Goal: Task Accomplishment & Management: Use online tool/utility

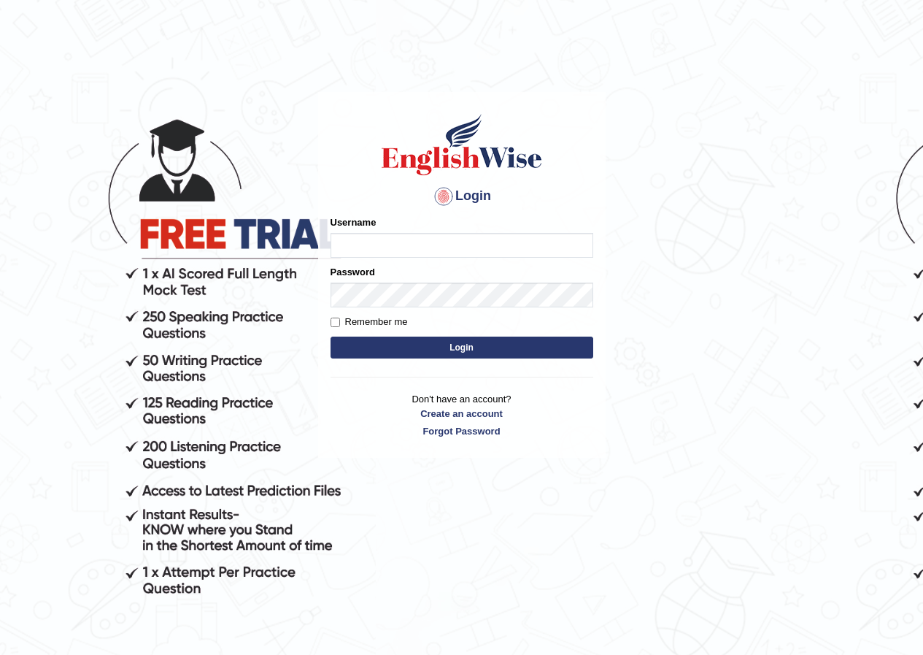
click at [418, 245] on input "Username" at bounding box center [462, 245] width 263 height 25
type input "vamshimacherla_parramatta"
click at [459, 350] on button "Login" at bounding box center [462, 347] width 263 height 22
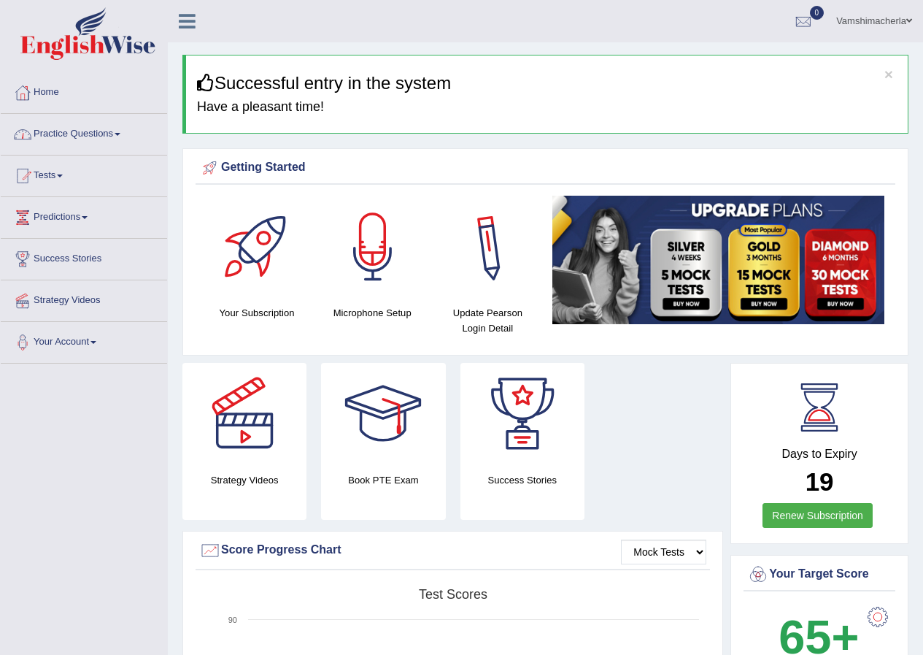
click at [130, 129] on link "Practice Questions" at bounding box center [84, 132] width 166 height 36
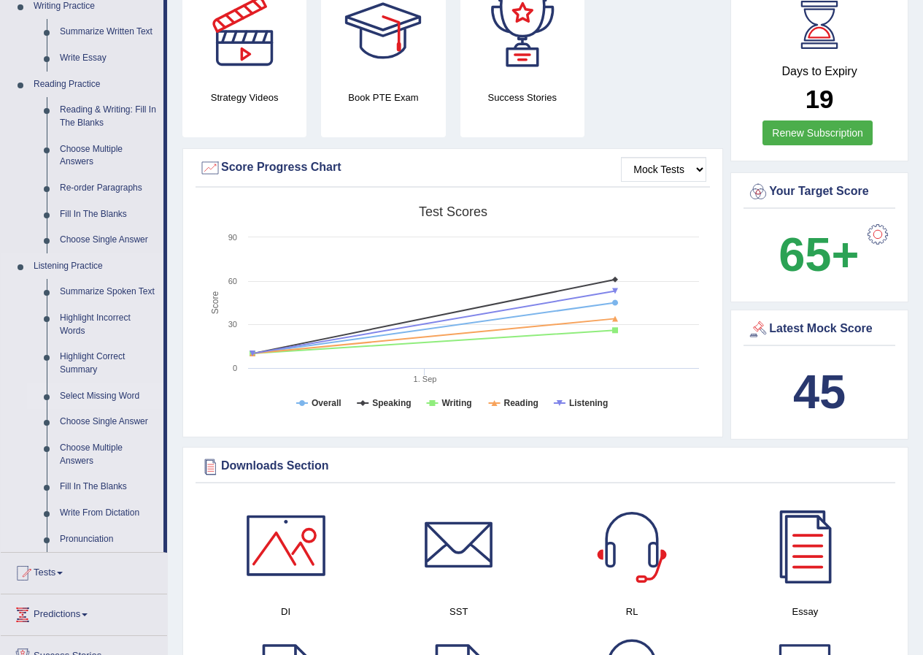
scroll to position [511, 0]
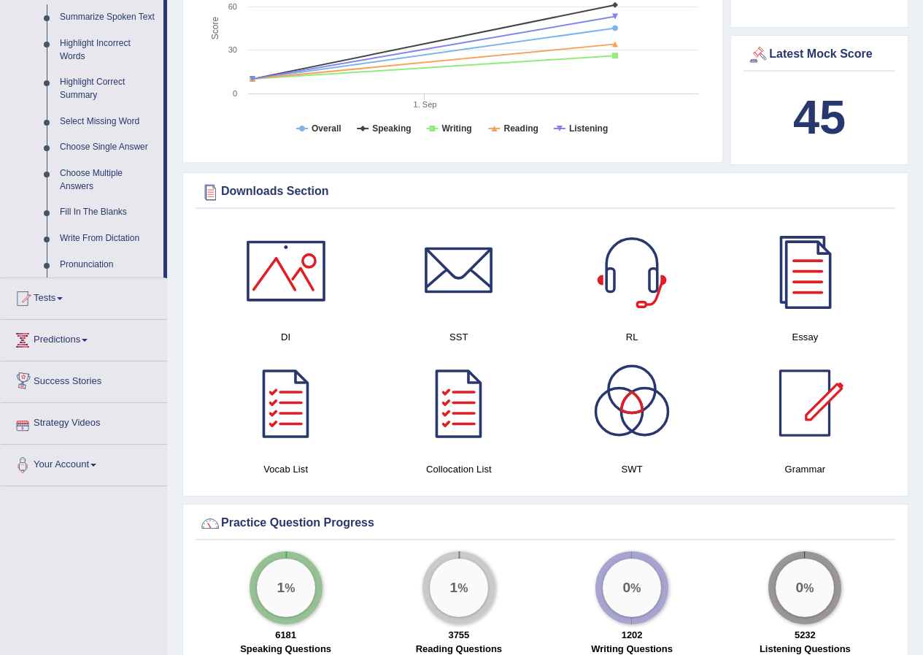
click at [75, 302] on link "Tests" at bounding box center [84, 296] width 166 height 36
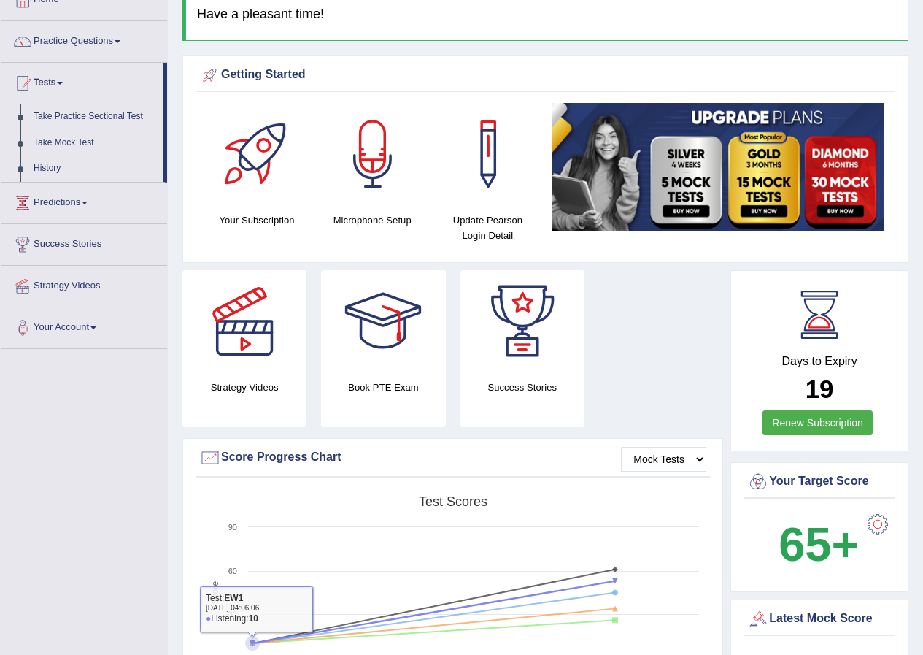
scroll to position [0, 0]
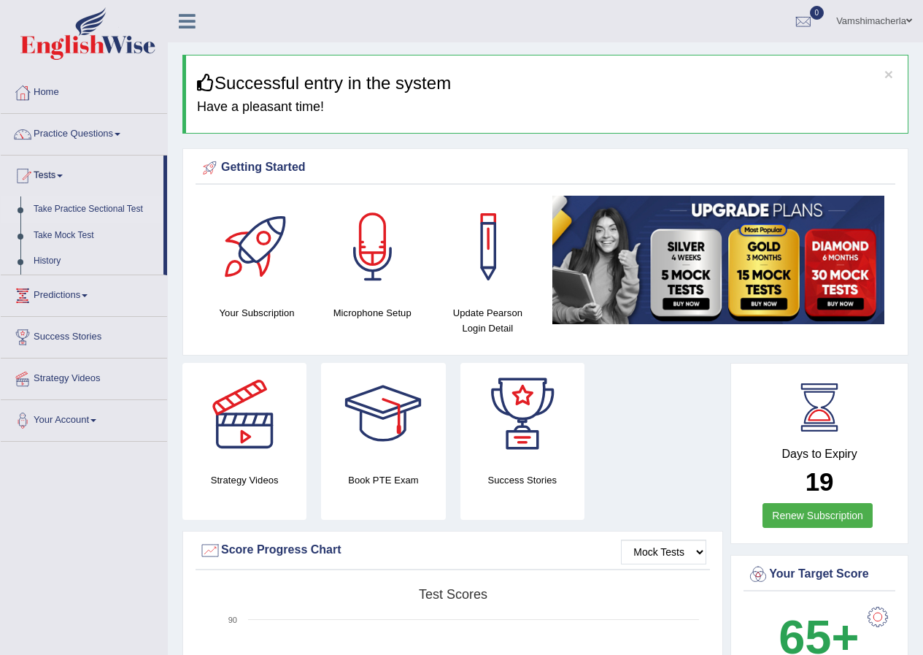
click at [99, 210] on link "Take Practice Sectional Test" at bounding box center [95, 209] width 136 height 26
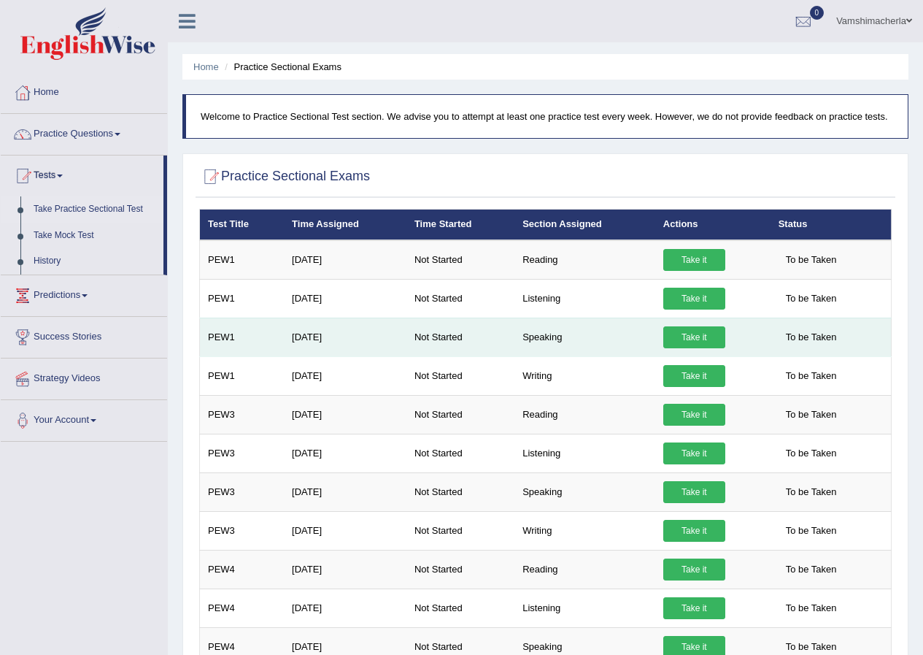
click at [681, 336] on link "Take it" at bounding box center [694, 337] width 62 height 22
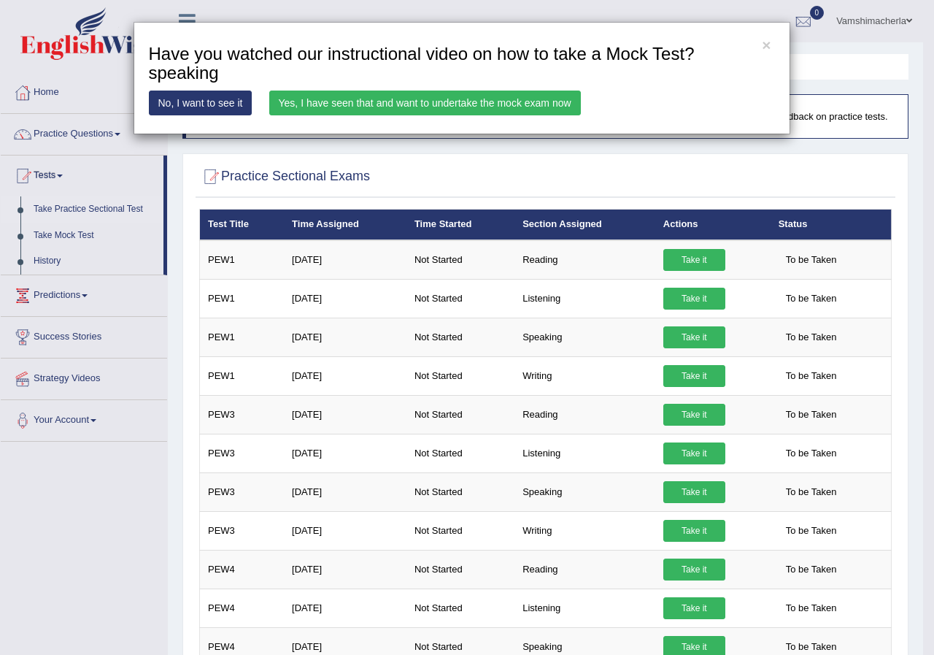
click at [434, 109] on link "Yes, I have seen that and want to undertake the mock exam now" at bounding box center [425, 103] width 312 height 25
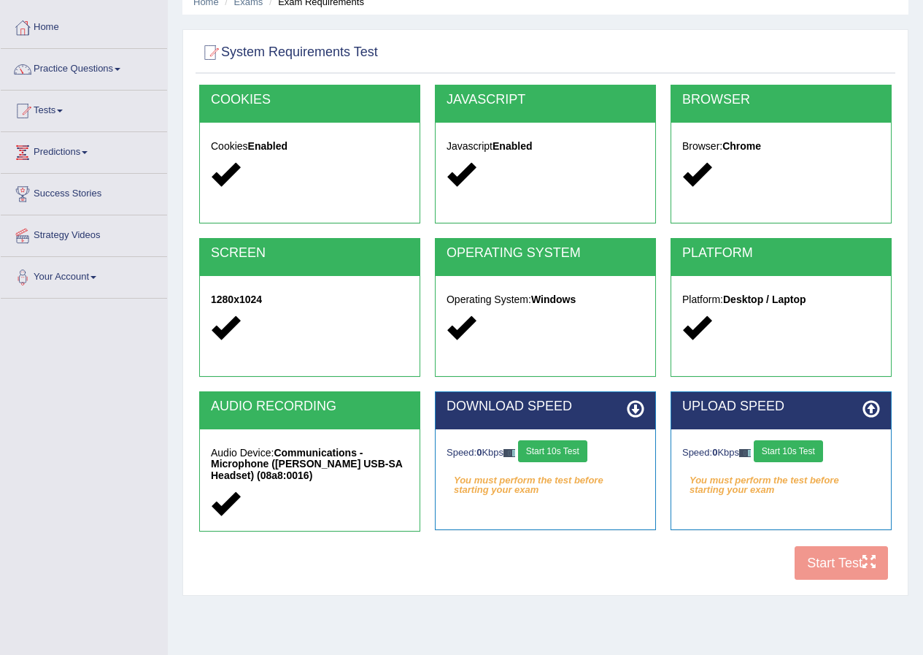
scroll to position [112, 0]
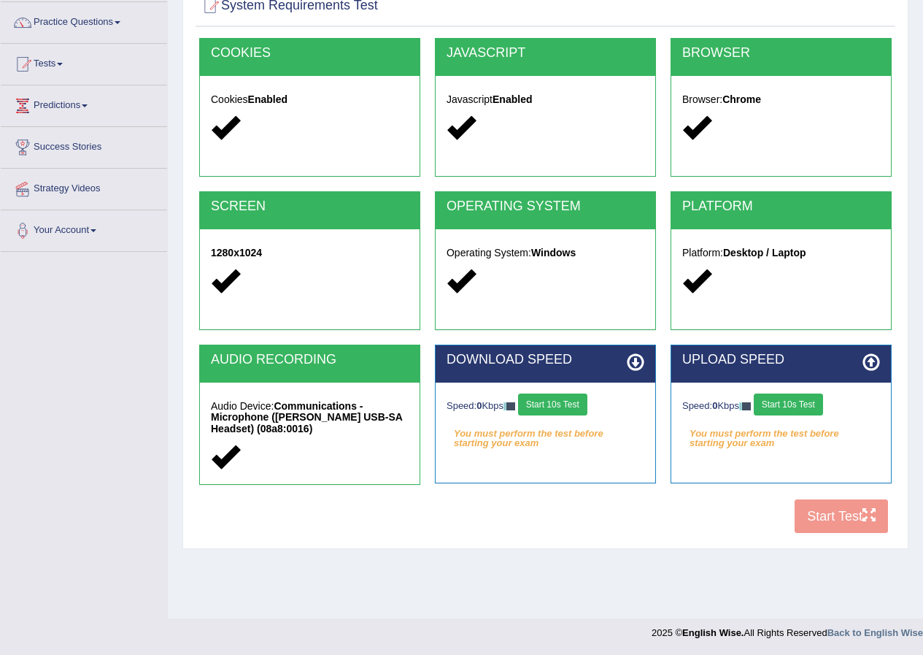
click at [574, 403] on button "Start 10s Test" at bounding box center [552, 404] width 69 height 22
click at [797, 404] on button "Start 10s Test" at bounding box center [788, 404] width 69 height 22
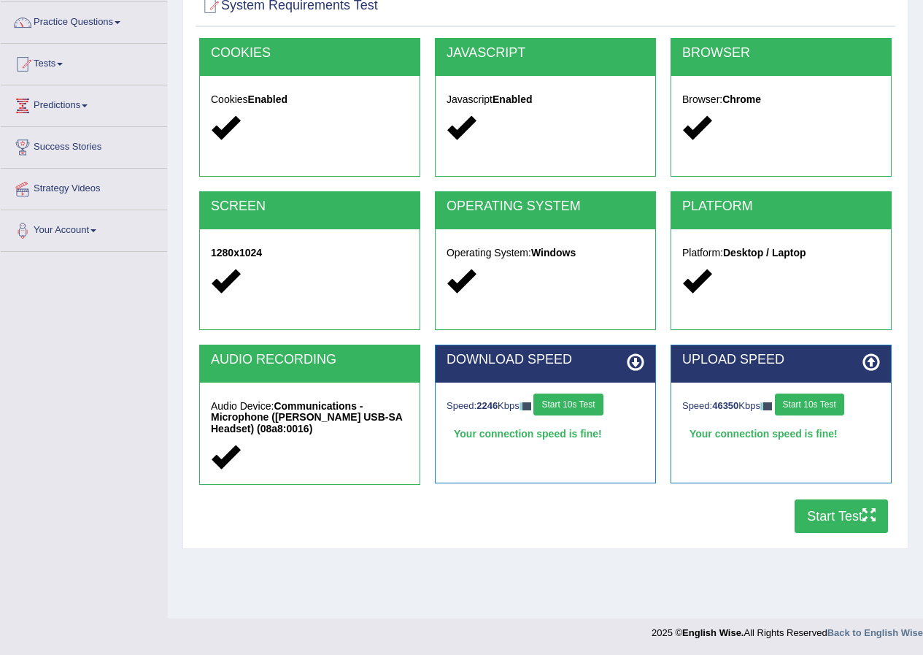
click at [855, 525] on button "Start Test" at bounding box center [841, 516] width 93 height 34
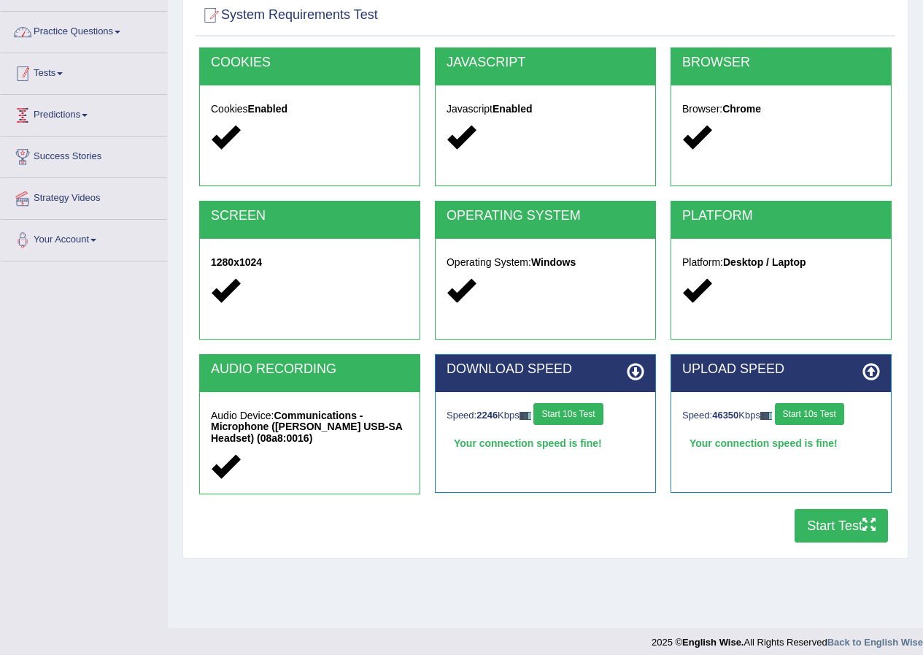
scroll to position [0, 0]
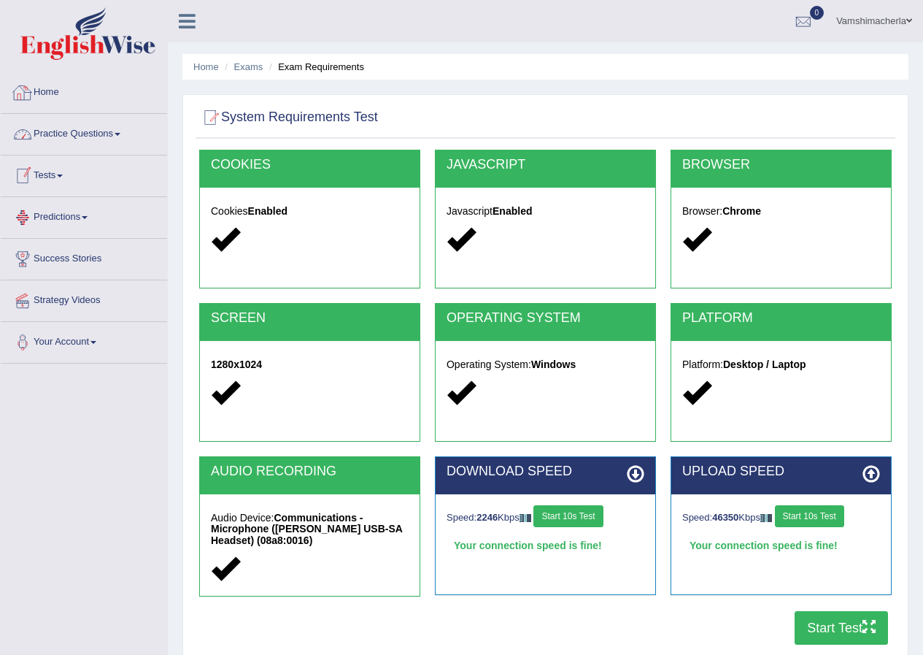
click at [93, 138] on link "Practice Questions" at bounding box center [84, 132] width 166 height 36
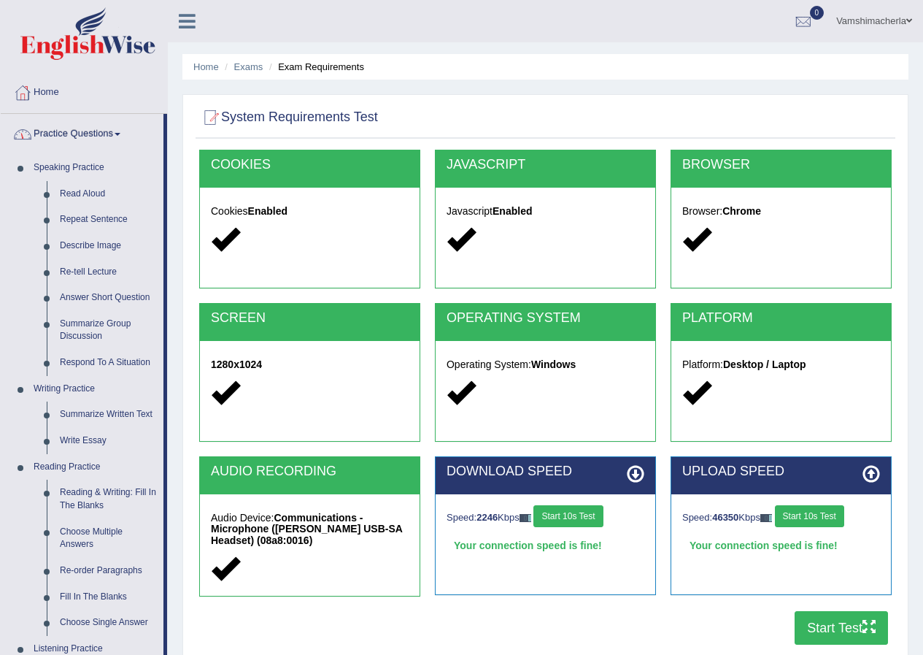
click at [102, 146] on link "Practice Questions" at bounding box center [82, 132] width 163 height 36
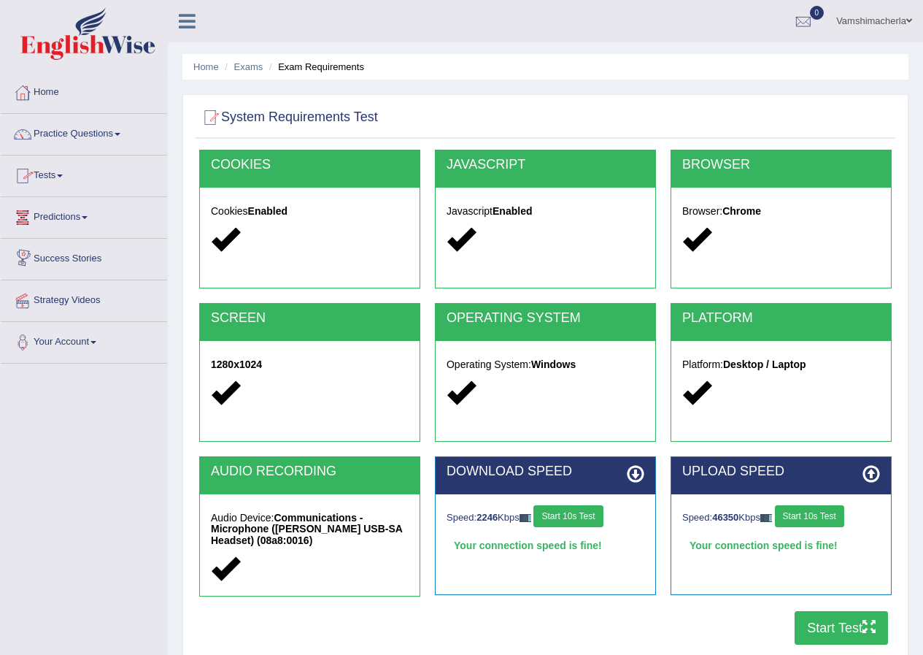
click at [71, 185] on link "Tests" at bounding box center [84, 173] width 166 height 36
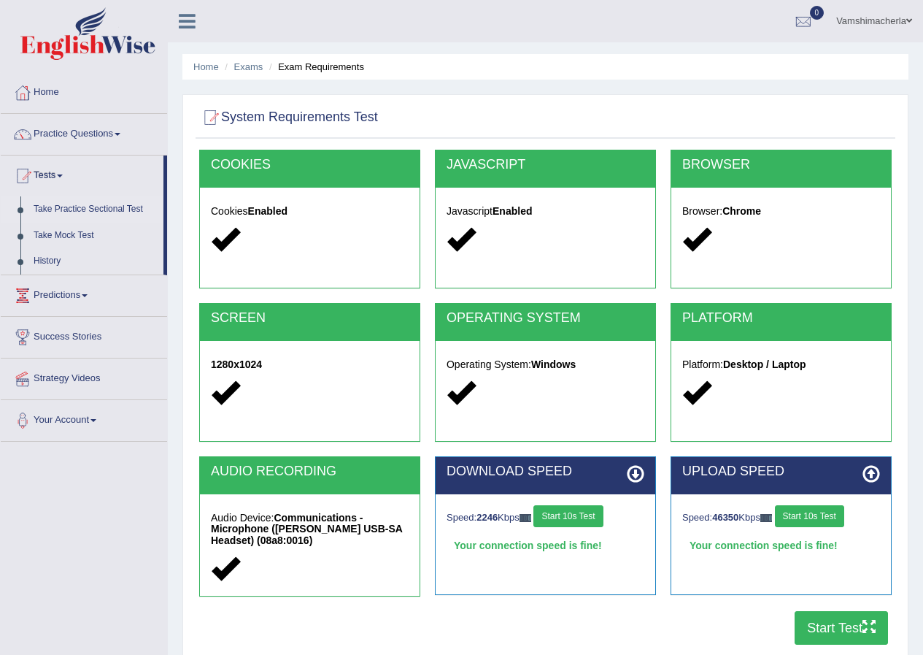
click at [88, 202] on link "Take Practice Sectional Test" at bounding box center [95, 209] width 136 height 26
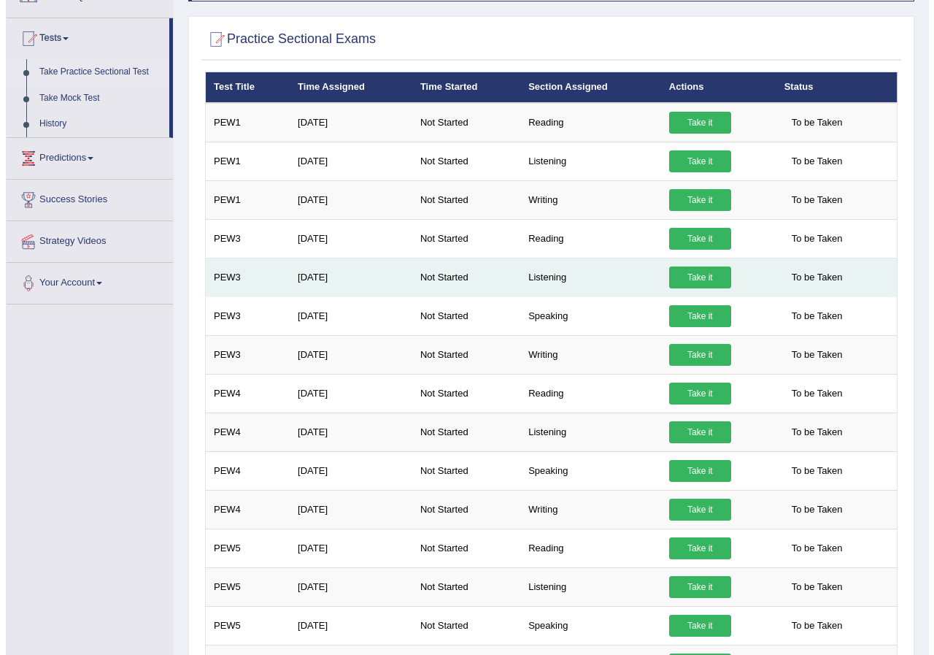
scroll to position [146, 0]
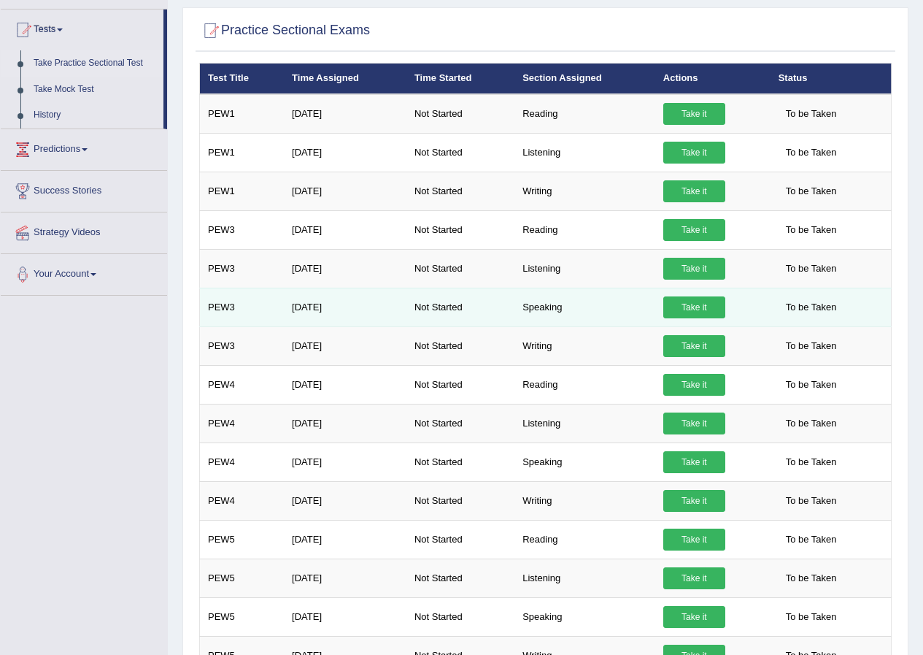
click at [682, 306] on link "Take it" at bounding box center [694, 307] width 62 height 22
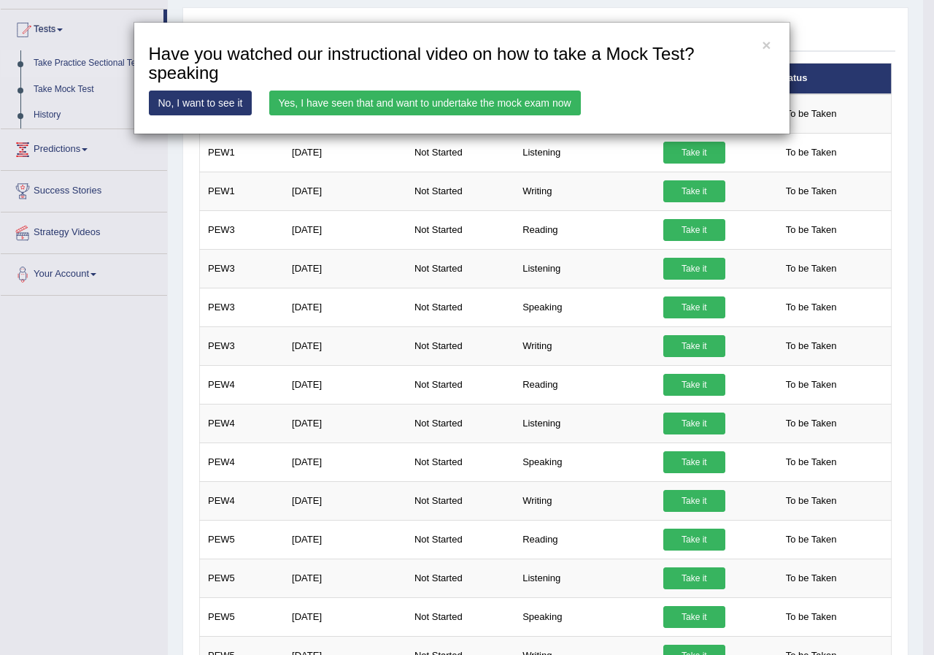
click at [450, 113] on div "× Have you watched our instructional video on how to take a Mock Test?speaking …" at bounding box center [462, 78] width 657 height 112
click at [459, 104] on link "Yes, I have seen that and want to undertake the mock exam now" at bounding box center [425, 103] width 312 height 25
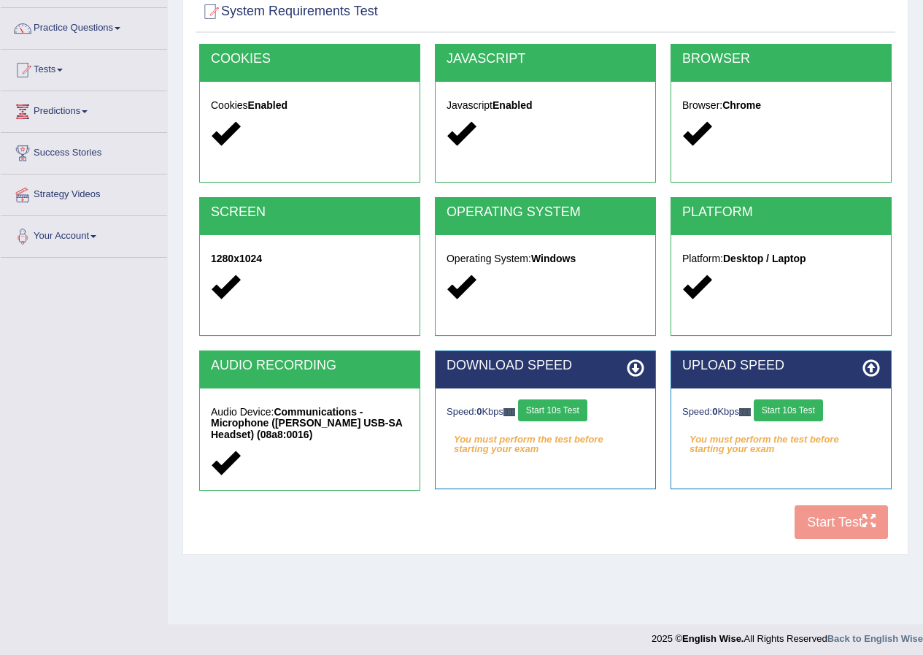
scroll to position [112, 0]
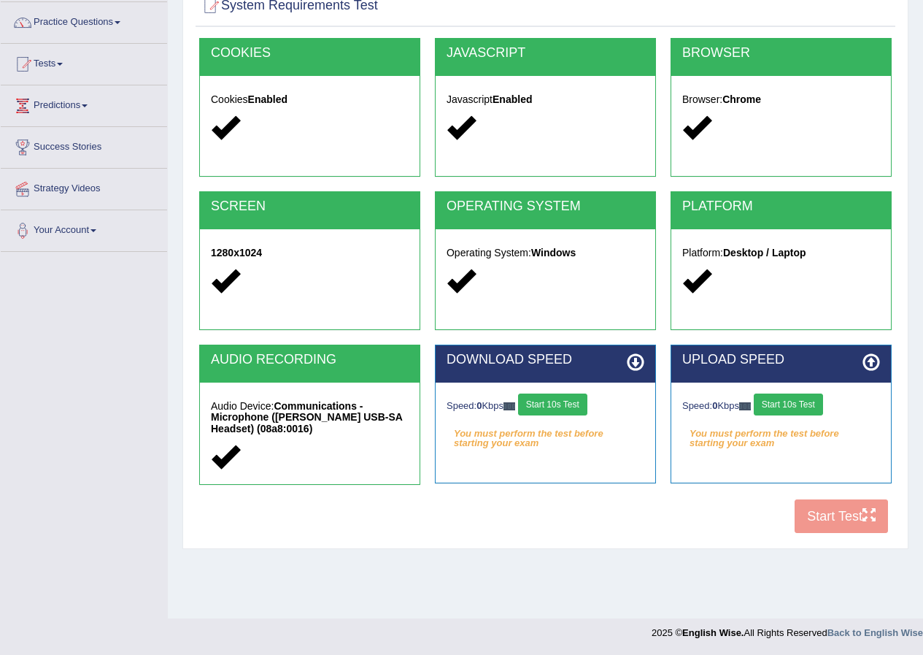
click at [577, 399] on button "Start 10s Test" at bounding box center [552, 404] width 69 height 22
click at [793, 405] on button "Start 10s Test" at bounding box center [788, 404] width 69 height 22
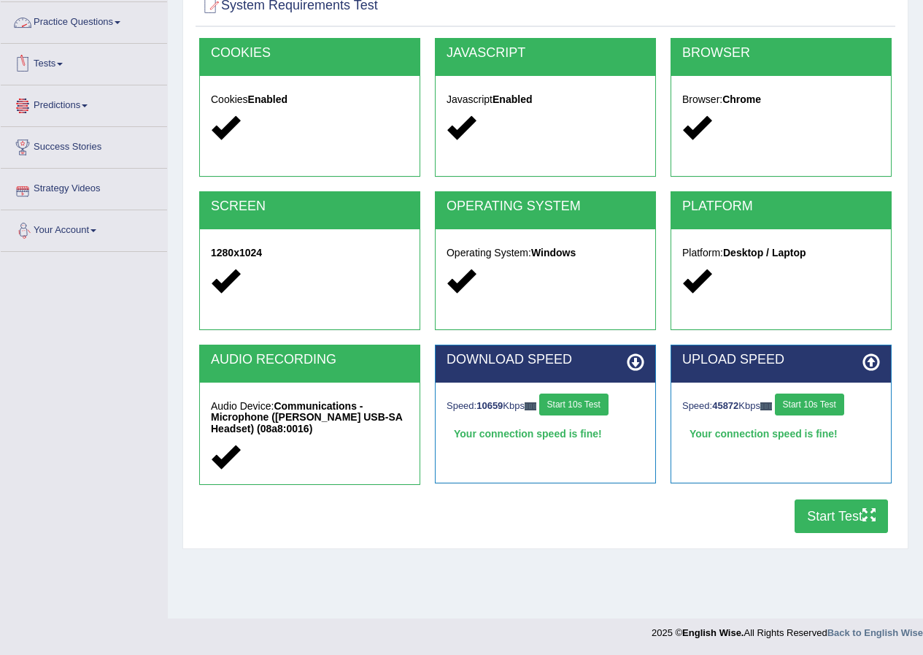
click at [860, 517] on button "Start Test" at bounding box center [841, 516] width 93 height 34
